Goal: Information Seeking & Learning: Check status

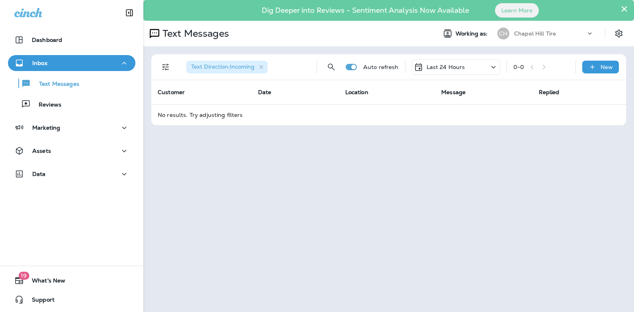
click at [494, 67] on icon at bounding box center [493, 67] width 4 height 2
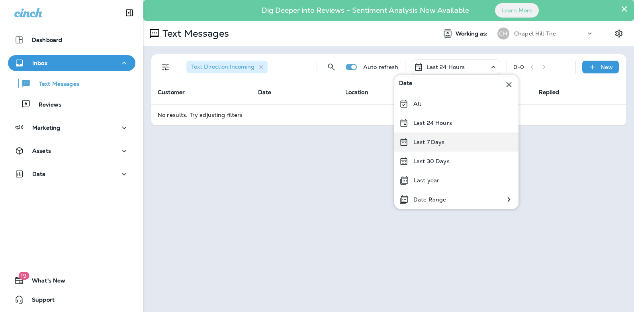
click at [443, 142] on p "Last 7 Days" at bounding box center [429, 142] width 31 height 6
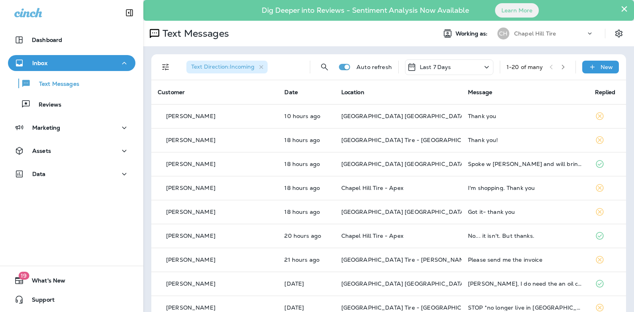
click at [621, 9] on button "×" at bounding box center [625, 8] width 8 height 13
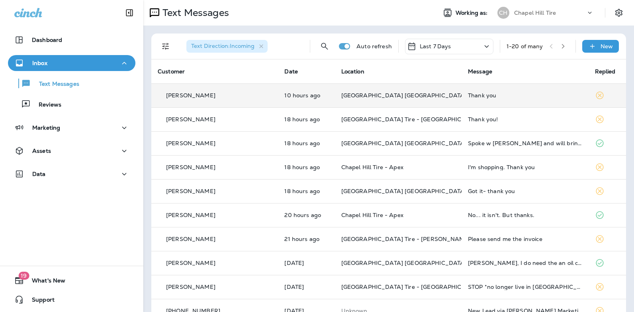
click at [468, 96] on div "Thank you" at bounding box center [525, 95] width 114 height 6
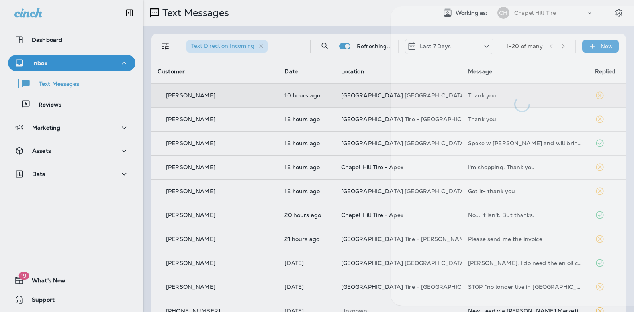
click at [456, 96] on div at bounding box center [522, 59] width 263 height 106
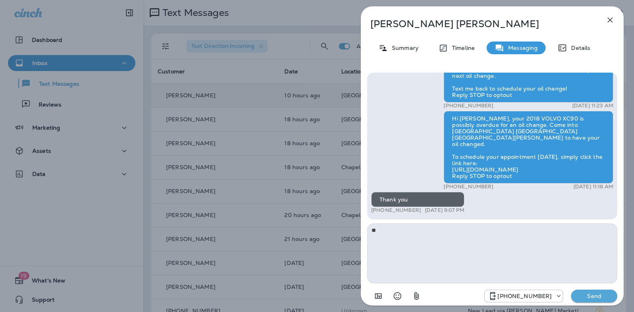
type textarea "*"
click at [610, 21] on icon "button" at bounding box center [610, 20] width 5 height 5
